Goal: Information Seeking & Learning: Learn about a topic

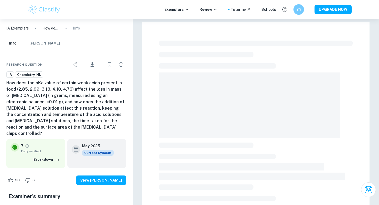
scroll to position [141, 0]
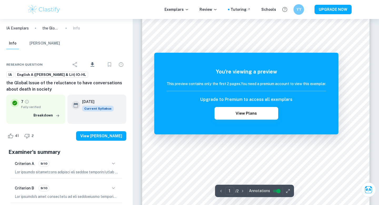
scroll to position [112, 0]
